Goal: Find specific page/section: Find specific page/section

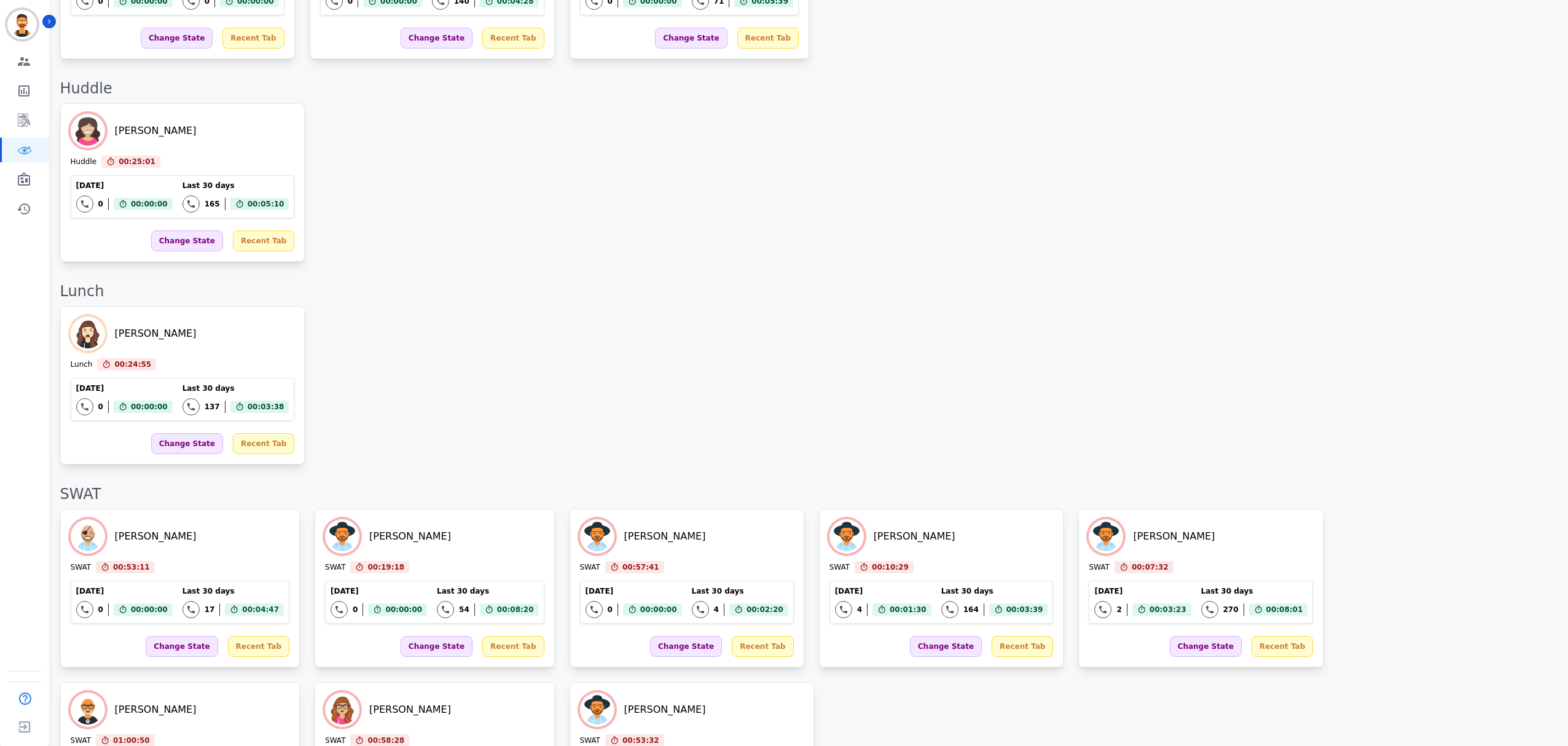
scroll to position [1556, 0]
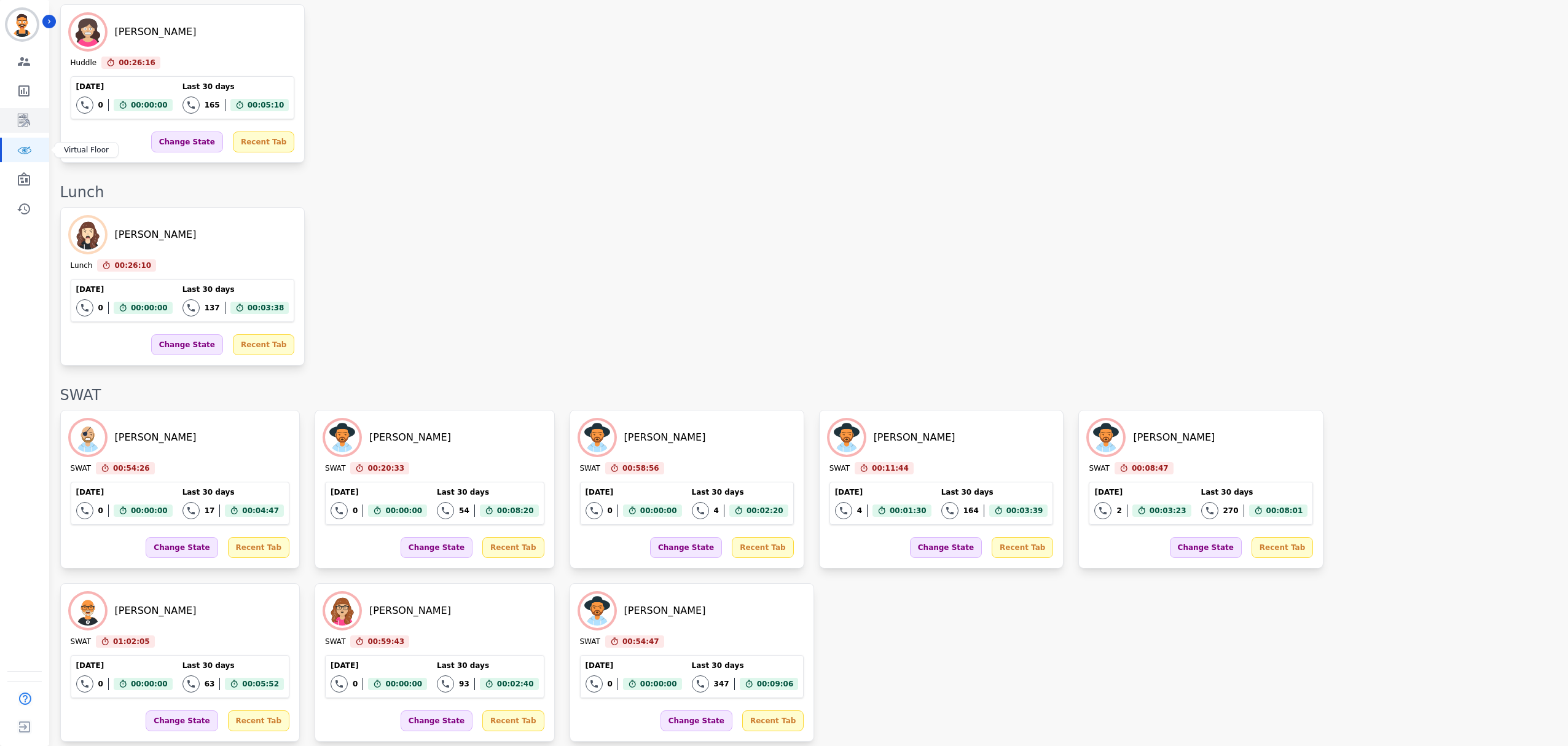
click at [32, 111] on link "Sidebar" at bounding box center [25, 120] width 47 height 24
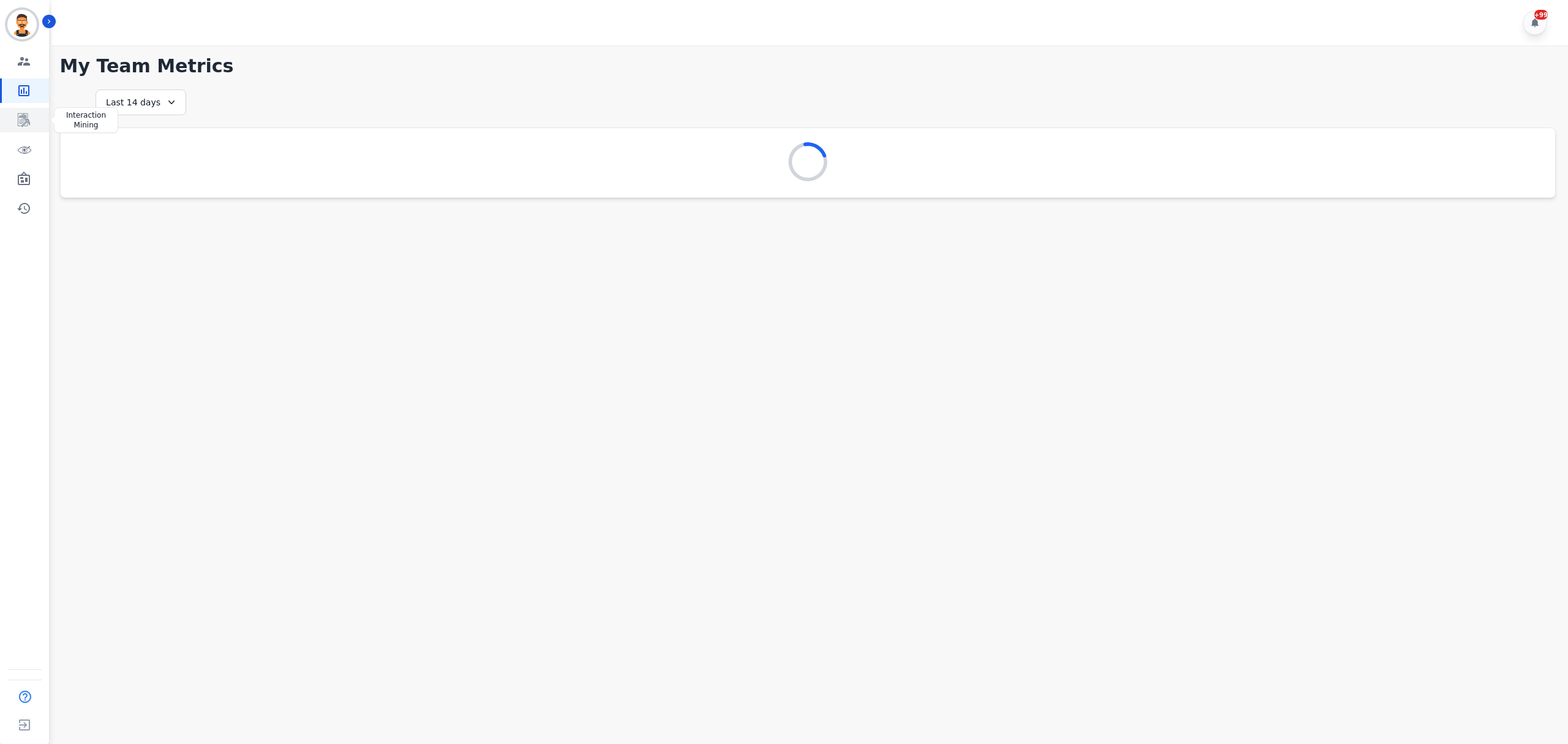
click at [31, 125] on link "Sidebar" at bounding box center [25, 120] width 47 height 24
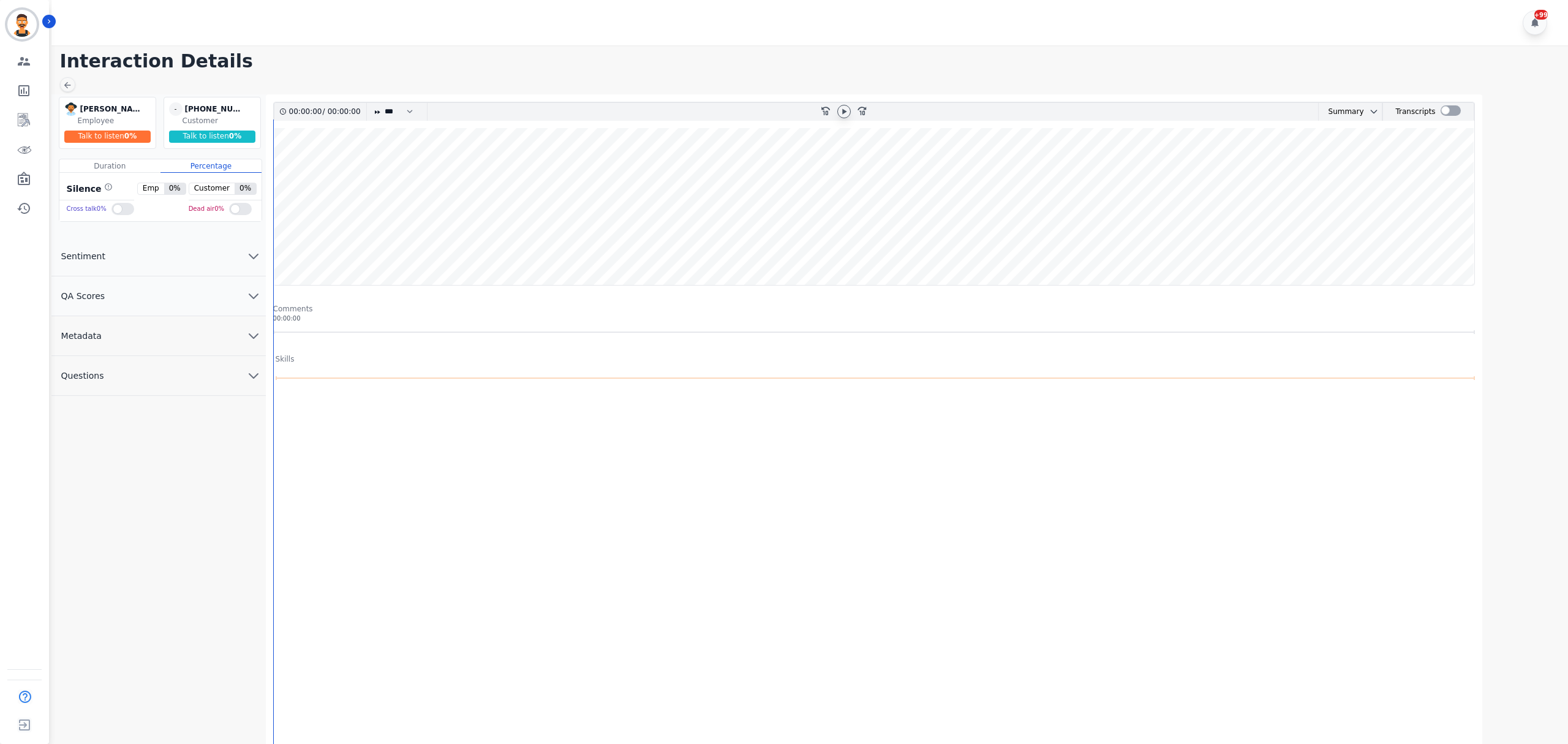
click at [841, 114] on icon at bounding box center [844, 112] width 10 height 10
click at [322, 219] on wave at bounding box center [873, 206] width 1200 height 157
click at [843, 108] on icon at bounding box center [844, 112] width 10 height 10
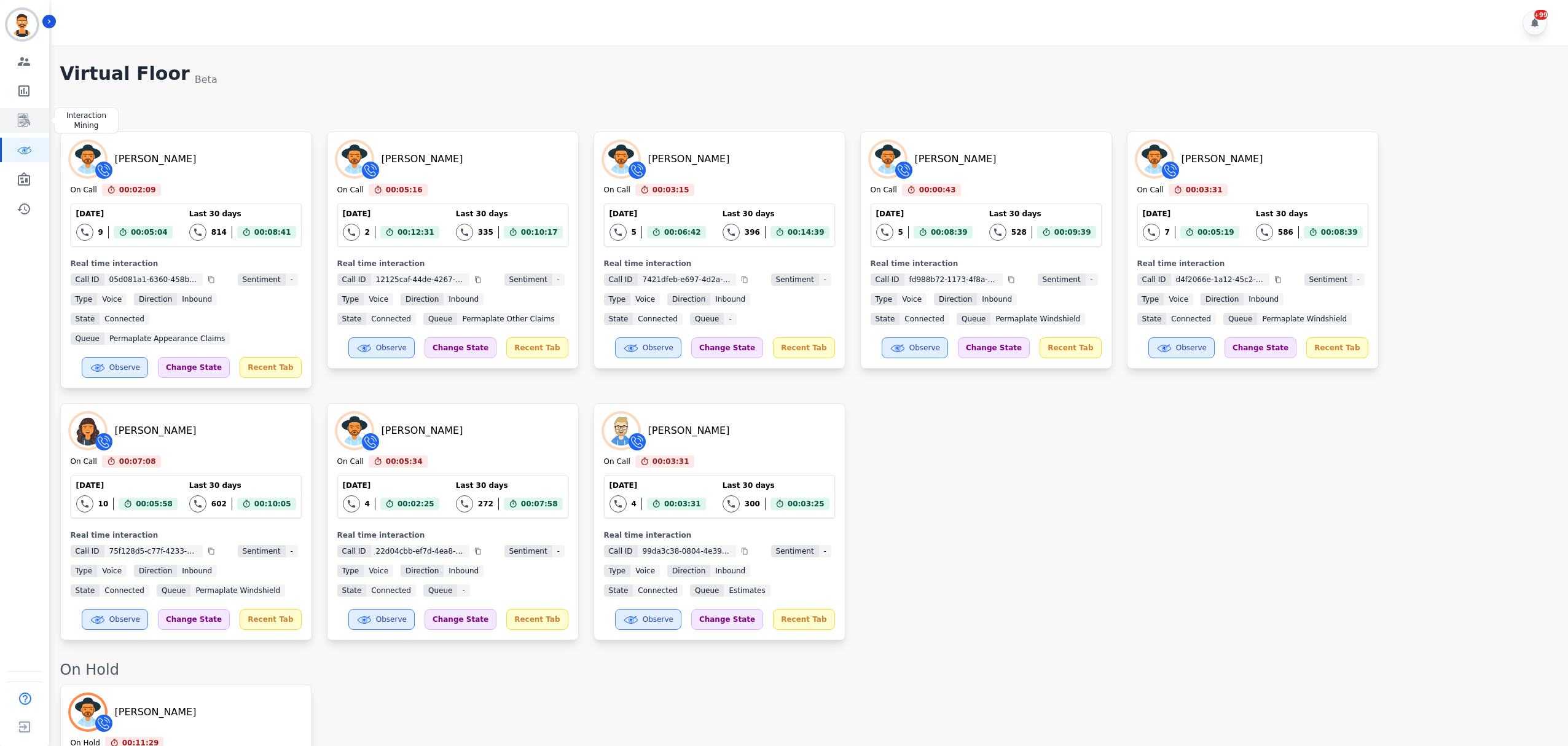
click at [19, 119] on icon "Sidebar" at bounding box center [24, 120] width 15 height 15
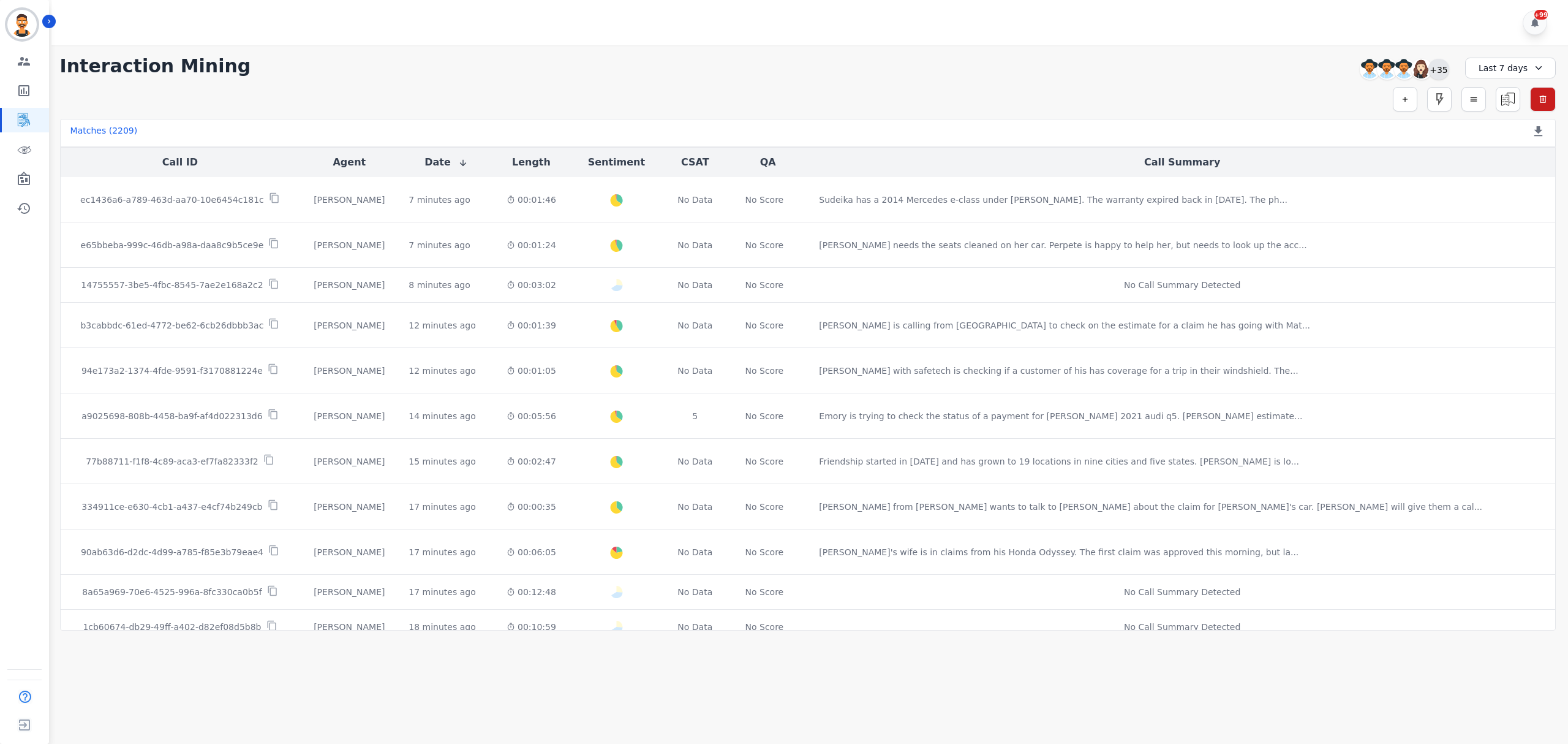
click at [1436, 66] on div "+35" at bounding box center [1439, 70] width 21 height 21
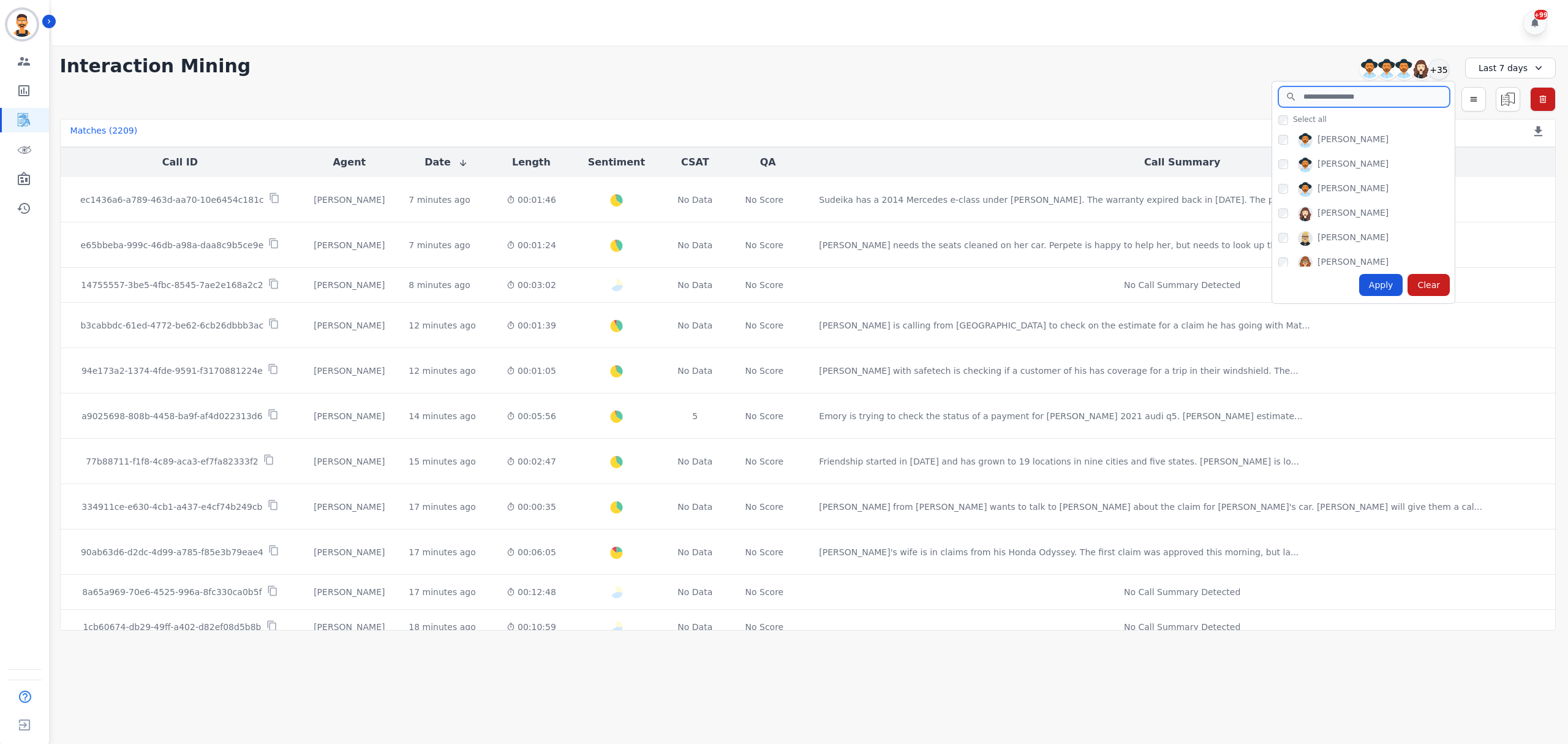
click at [1334, 96] on input "search" at bounding box center [1364, 97] width 172 height 21
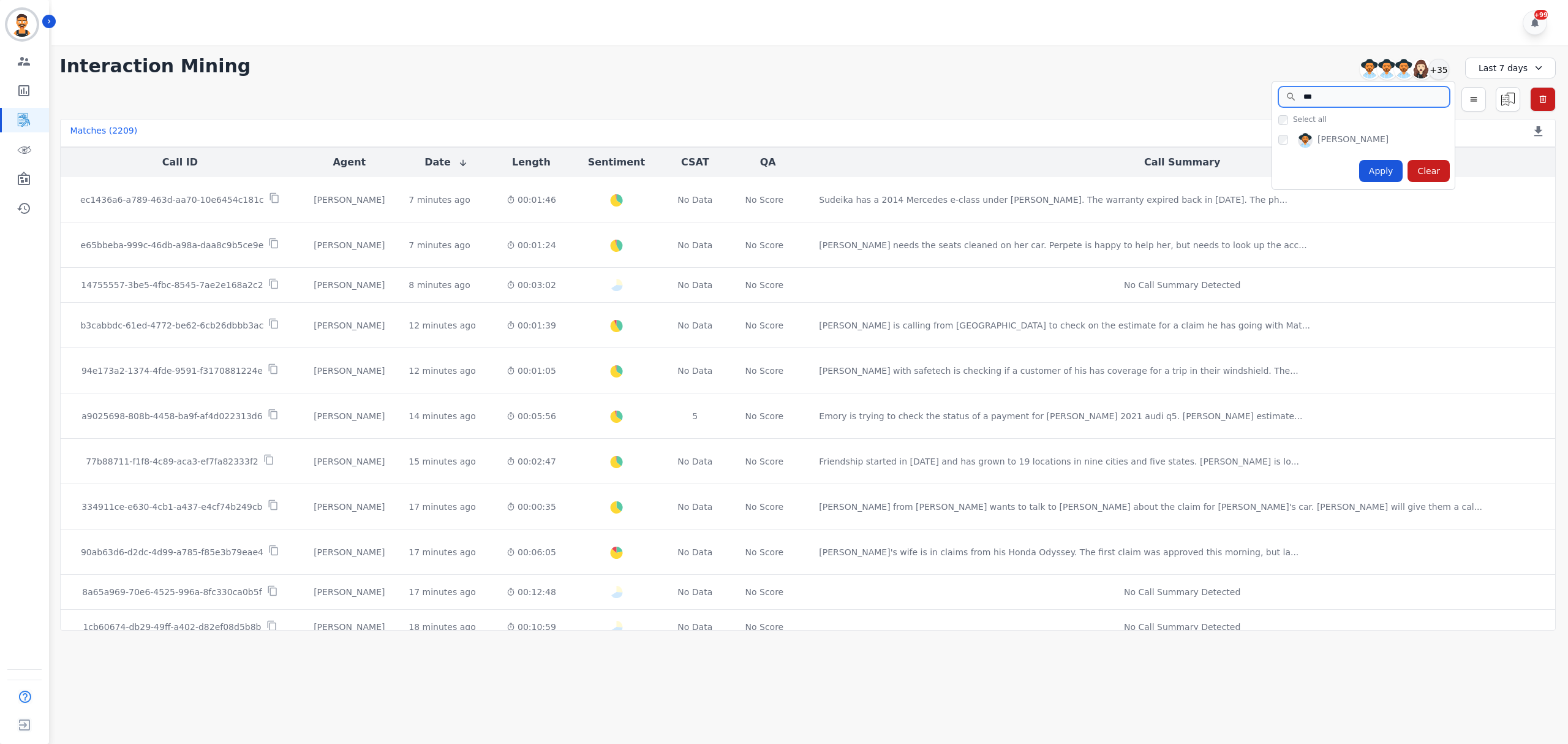
type input "***"
click at [1391, 164] on div "Apply" at bounding box center [1381, 171] width 44 height 22
